Goal: Find specific page/section: Find specific page/section

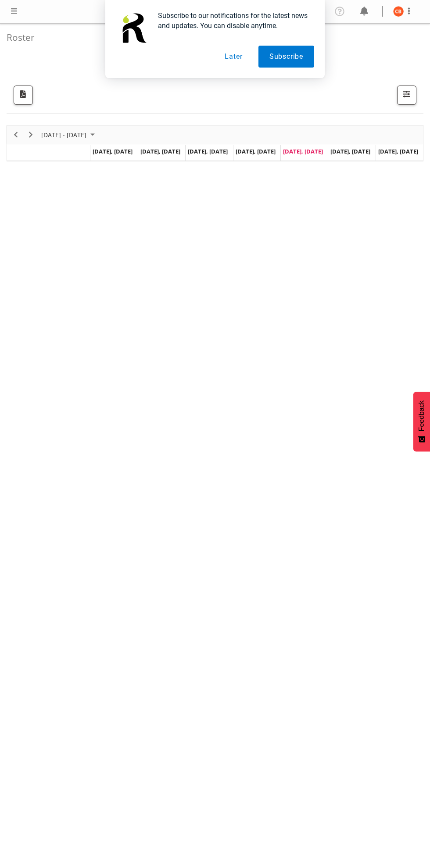
click at [233, 56] on button "Later" at bounding box center [233, 57] width 39 height 22
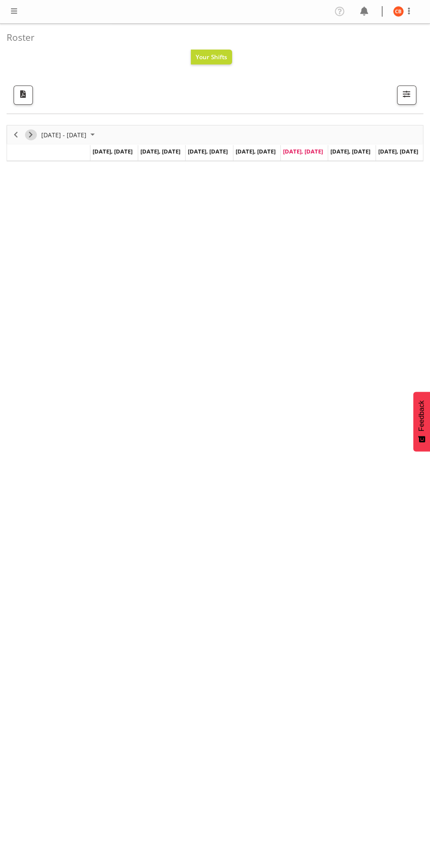
click at [31, 135] on span "Next" at bounding box center [30, 134] width 11 height 11
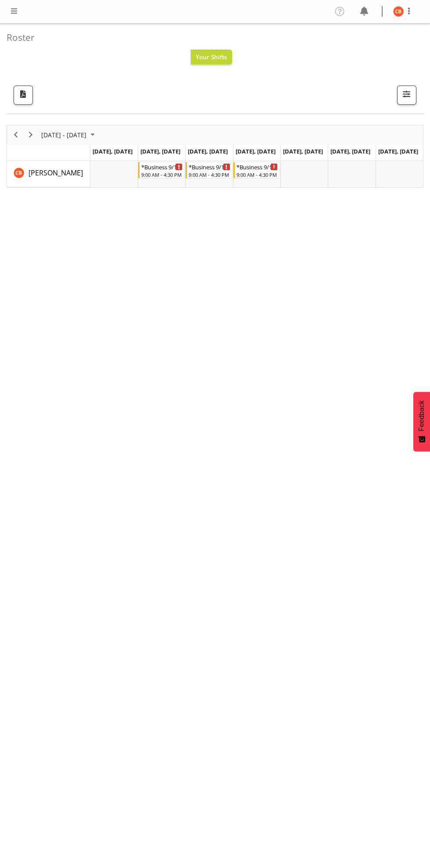
click at [14, 11] on span at bounding box center [14, 11] width 11 height 11
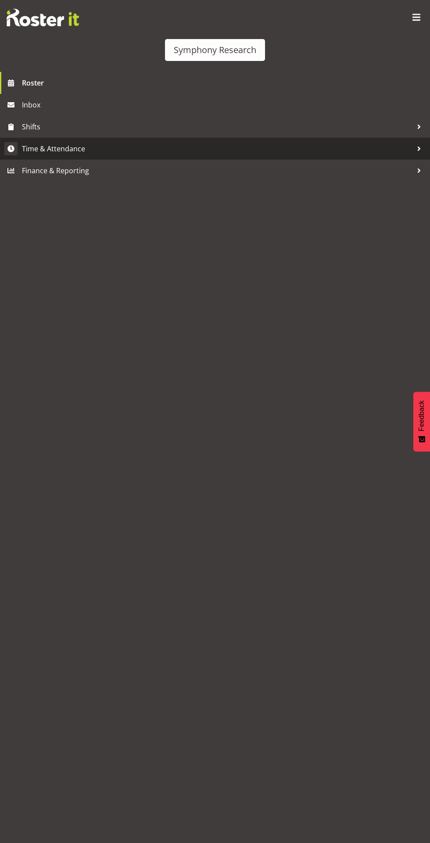
click at [113, 154] on span "Time & Attendance" at bounding box center [217, 148] width 390 height 13
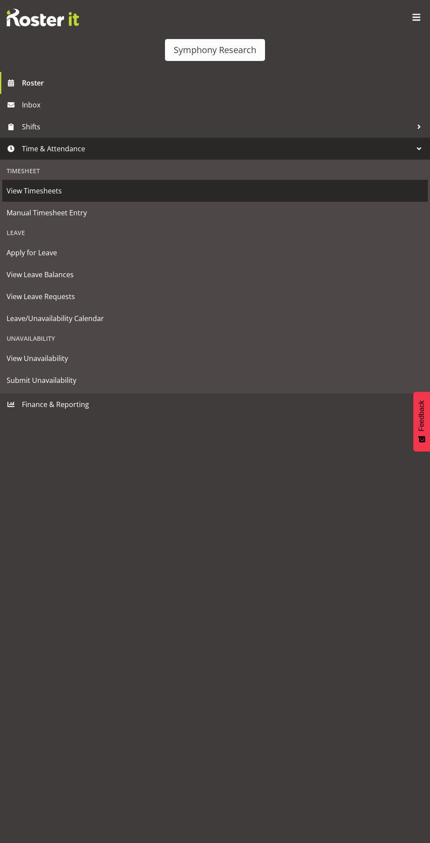
click at [112, 189] on span "View Timesheets" at bounding box center [215, 190] width 417 height 13
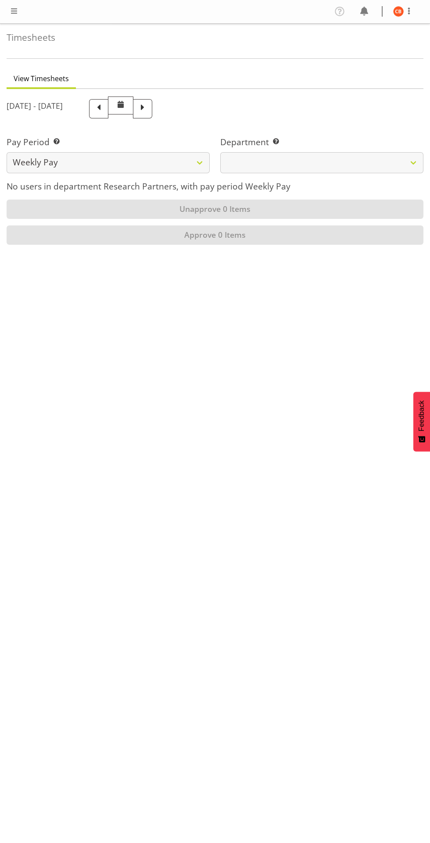
select select
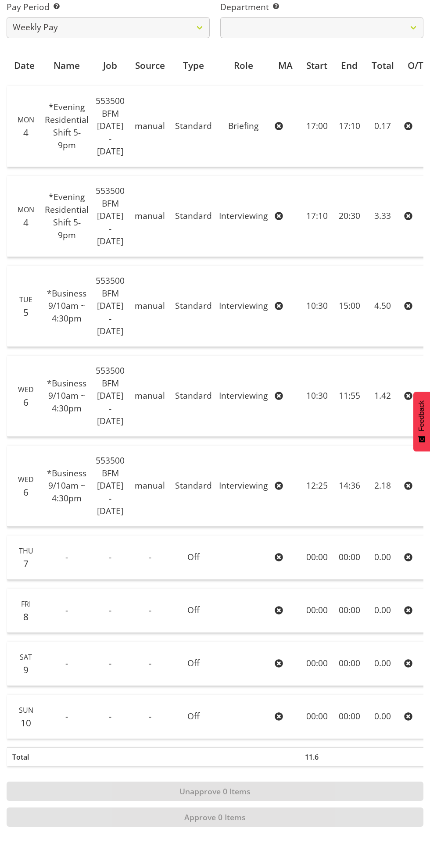
scroll to position [135, 0]
